Goal: Task Accomplishment & Management: Manage account settings

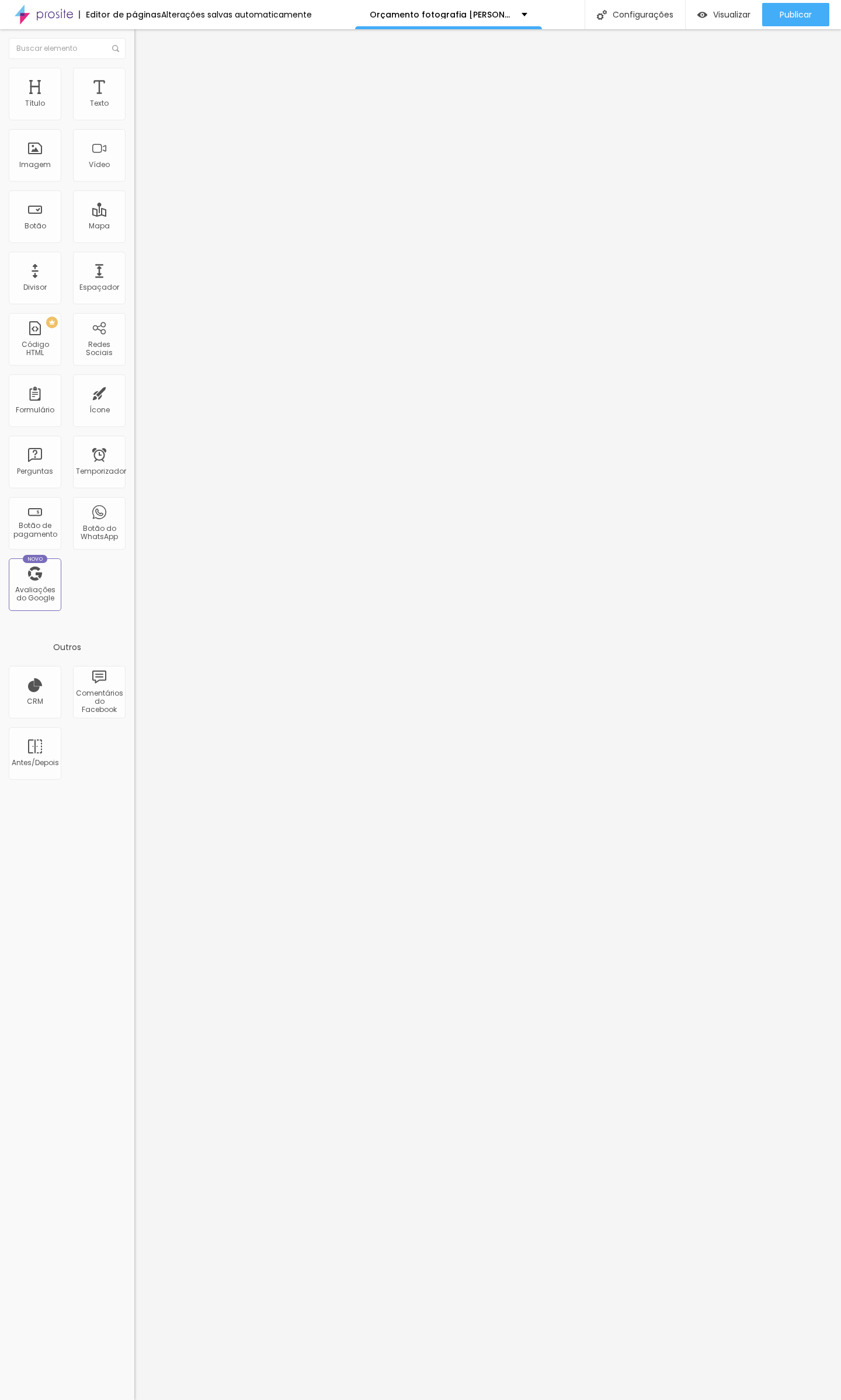
click at [141, 100] on font "Trocar imagem" at bounding box center [170, 95] width 57 height 10
click at [622, 10] on font "Publicar" at bounding box center [795, 14] width 32 height 11
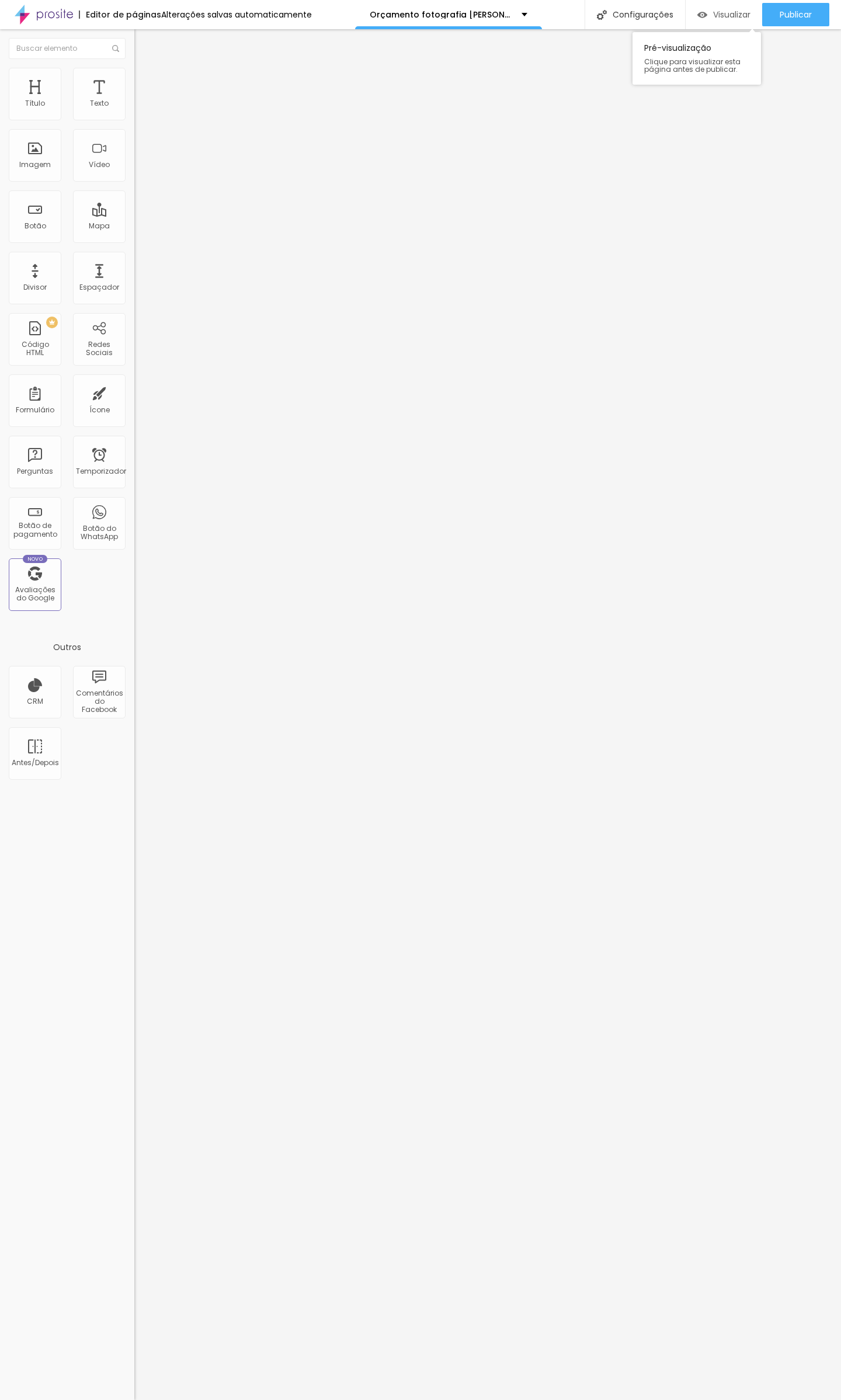
click at [622, 10] on font "Visualizar" at bounding box center [732, 14] width 37 height 11
click at [134, 240] on input "[URL][DOMAIN_NAME]" at bounding box center [204, 234] width 140 height 11
paste input "portfolio/tag/editorial"
type input "[URL][DOMAIN_NAME]"
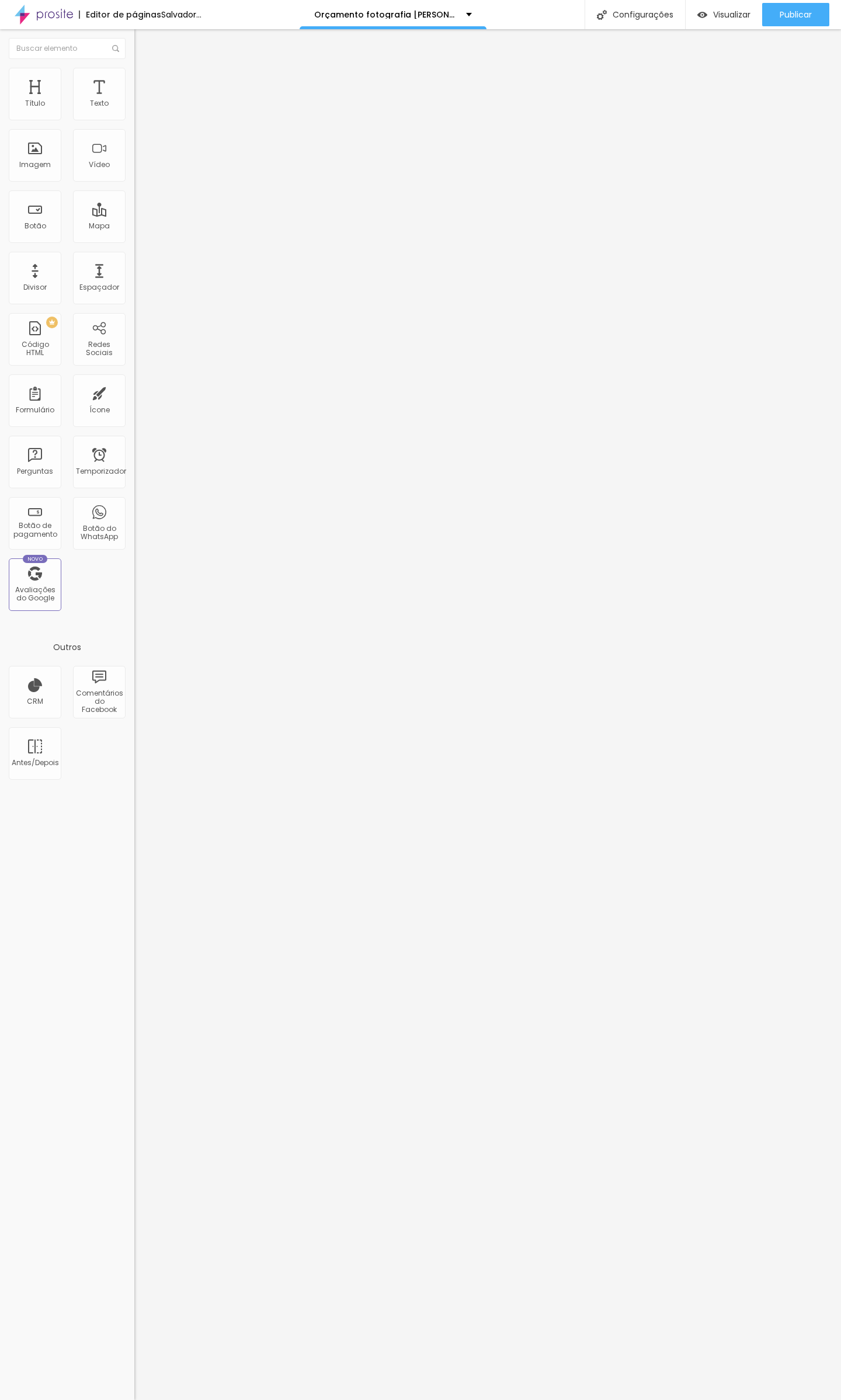
scroll to position [0, 0]
click at [134, 268] on div "Texto PORTIFOLIO Alinhamento [GEOGRAPHIC_DATA] Link URL [URL][DOMAIN_NAME] Abri…" at bounding box center [201, 179] width 134 height 177
click at [622, 16] on font "Publicar" at bounding box center [795, 14] width 32 height 11
click at [622, 6] on div "Visualizar" at bounding box center [724, 15] width 53 height 24
